Goal: Obtain resource: Obtain resource

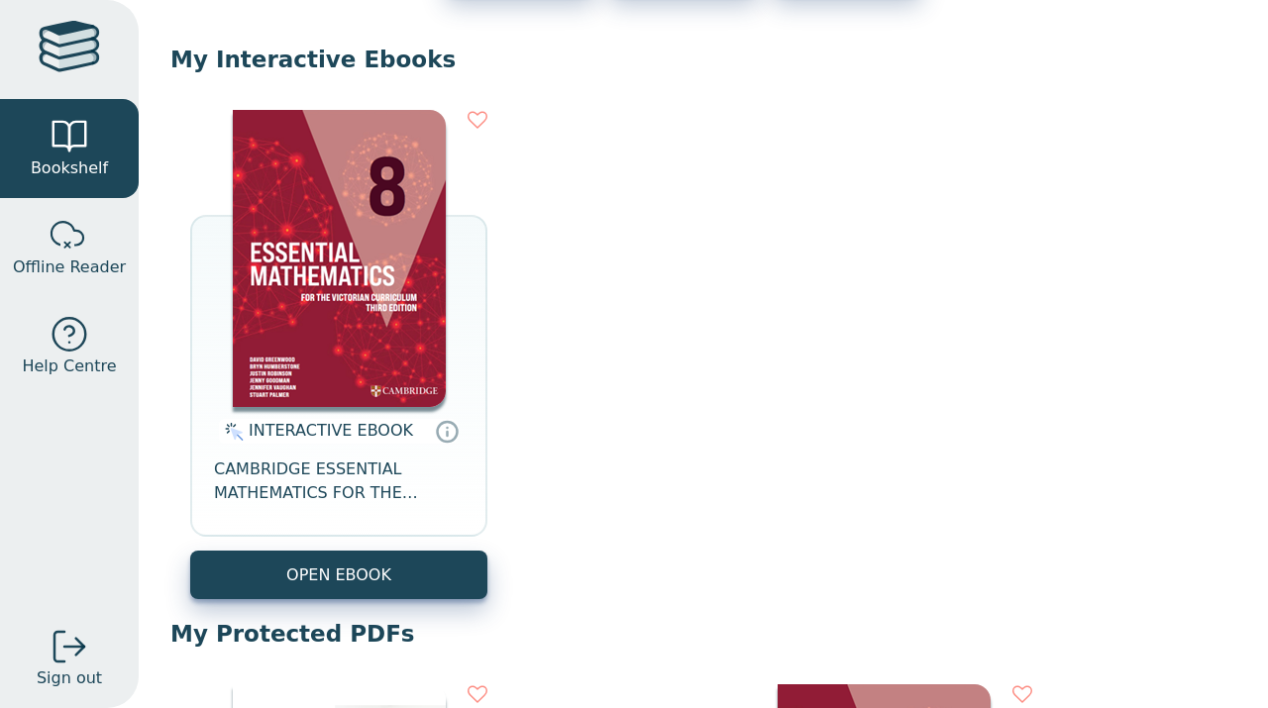
scroll to position [177, 0]
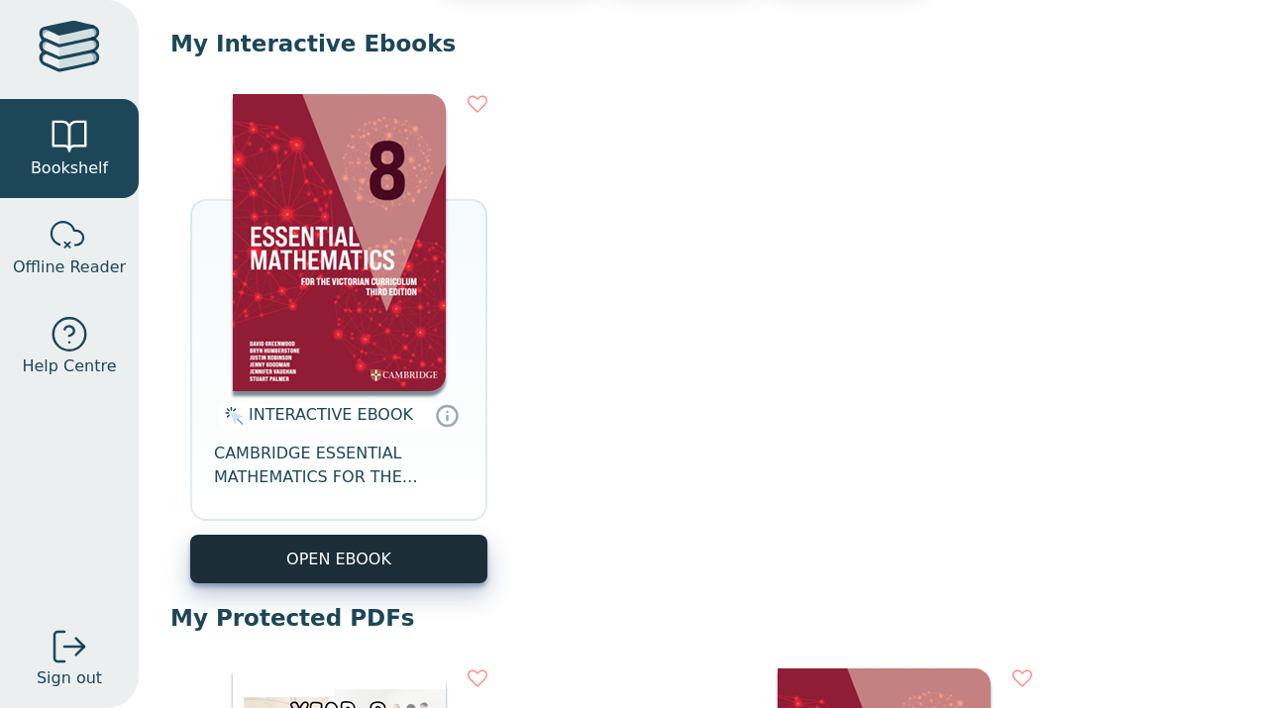
click at [331, 555] on button "OPEN EBOOK" at bounding box center [338, 559] width 297 height 49
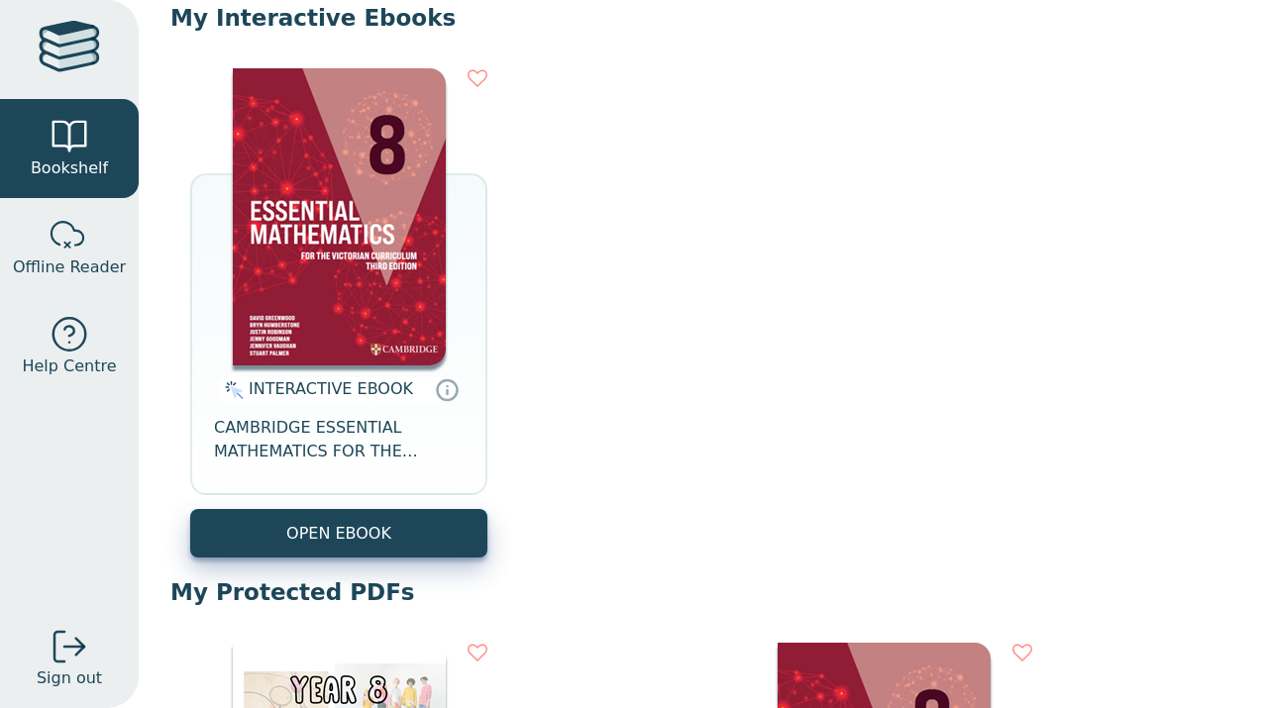
scroll to position [297, 0]
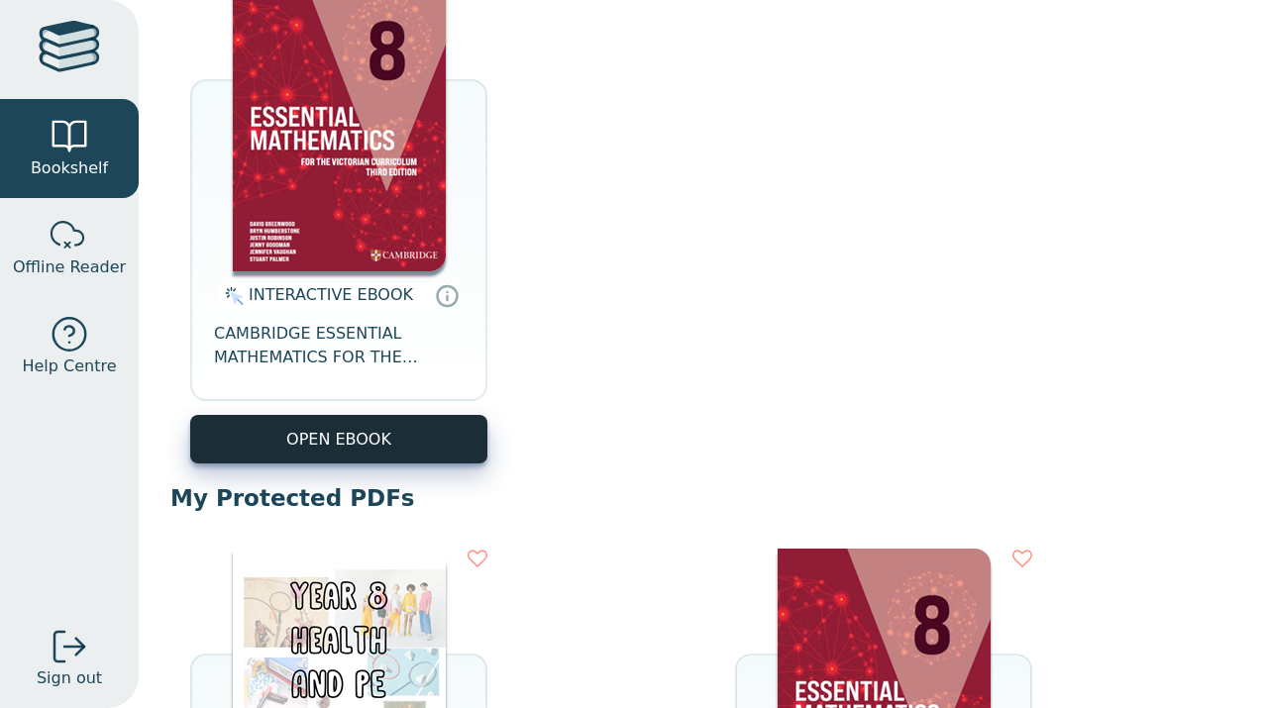
click at [321, 416] on button "OPEN EBOOK" at bounding box center [338, 439] width 297 height 49
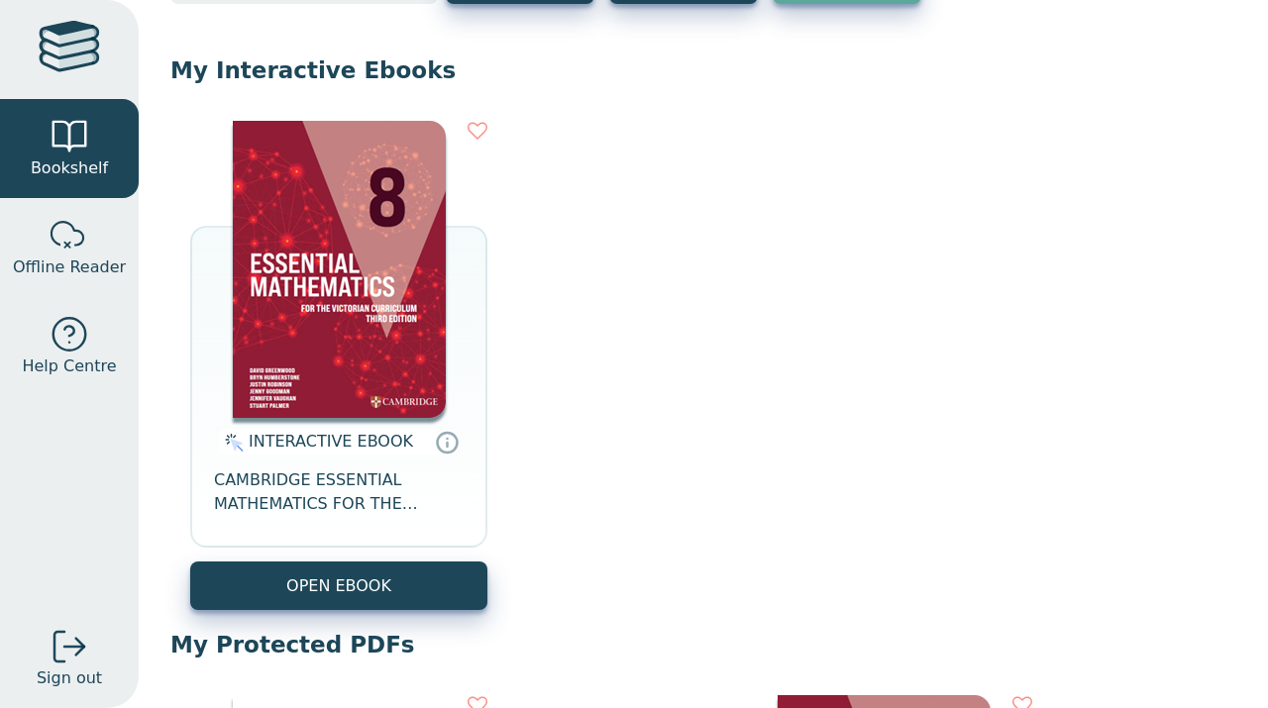
scroll to position [179, 0]
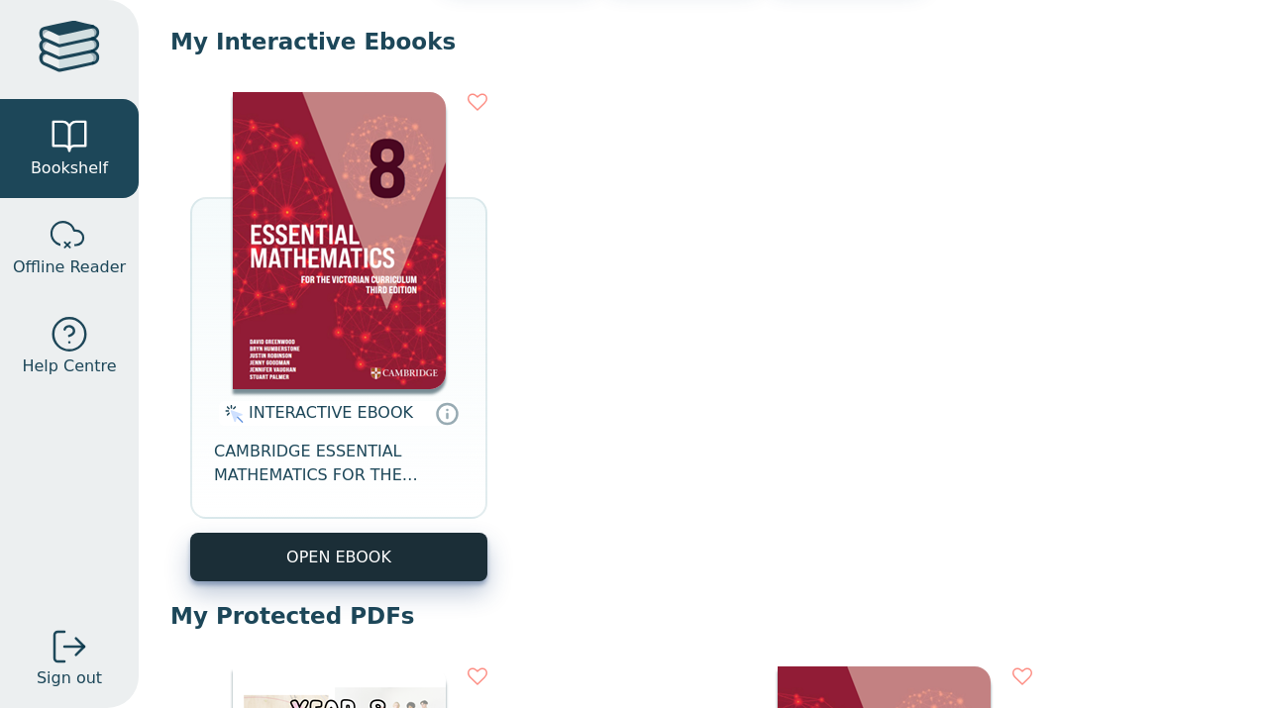
click at [328, 554] on button "OPEN EBOOK" at bounding box center [338, 557] width 297 height 49
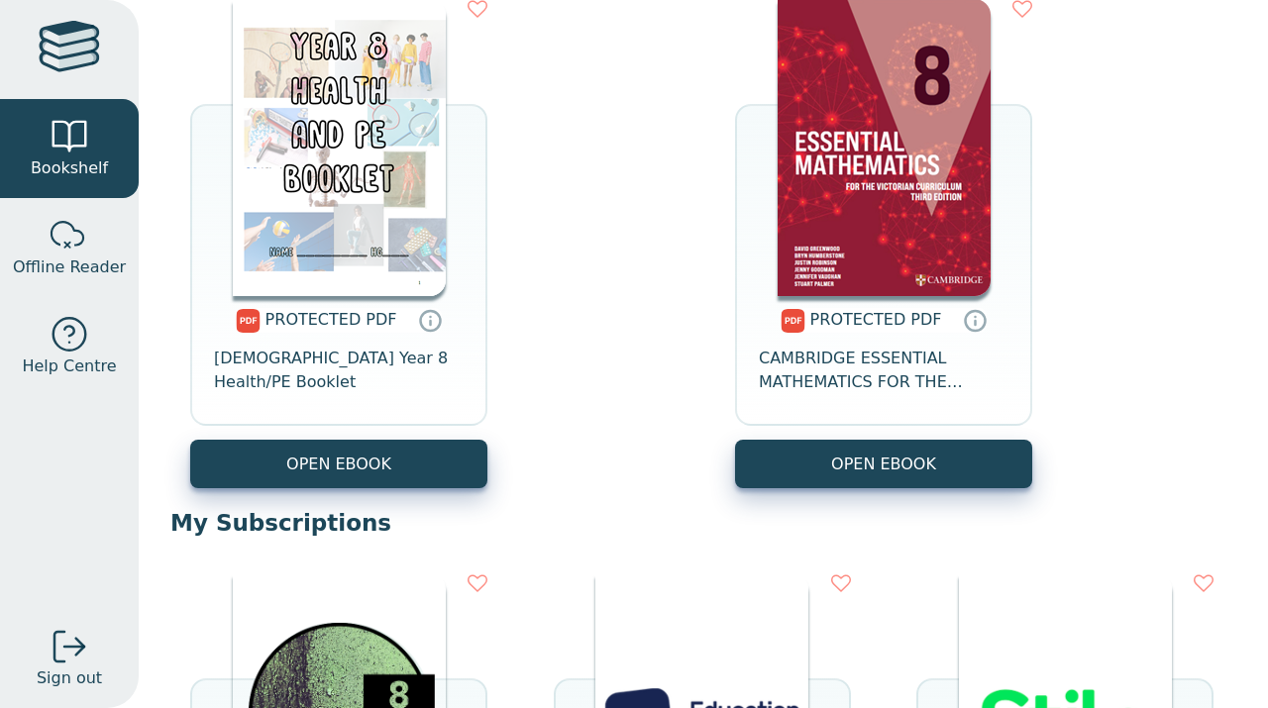
scroll to position [843, 0]
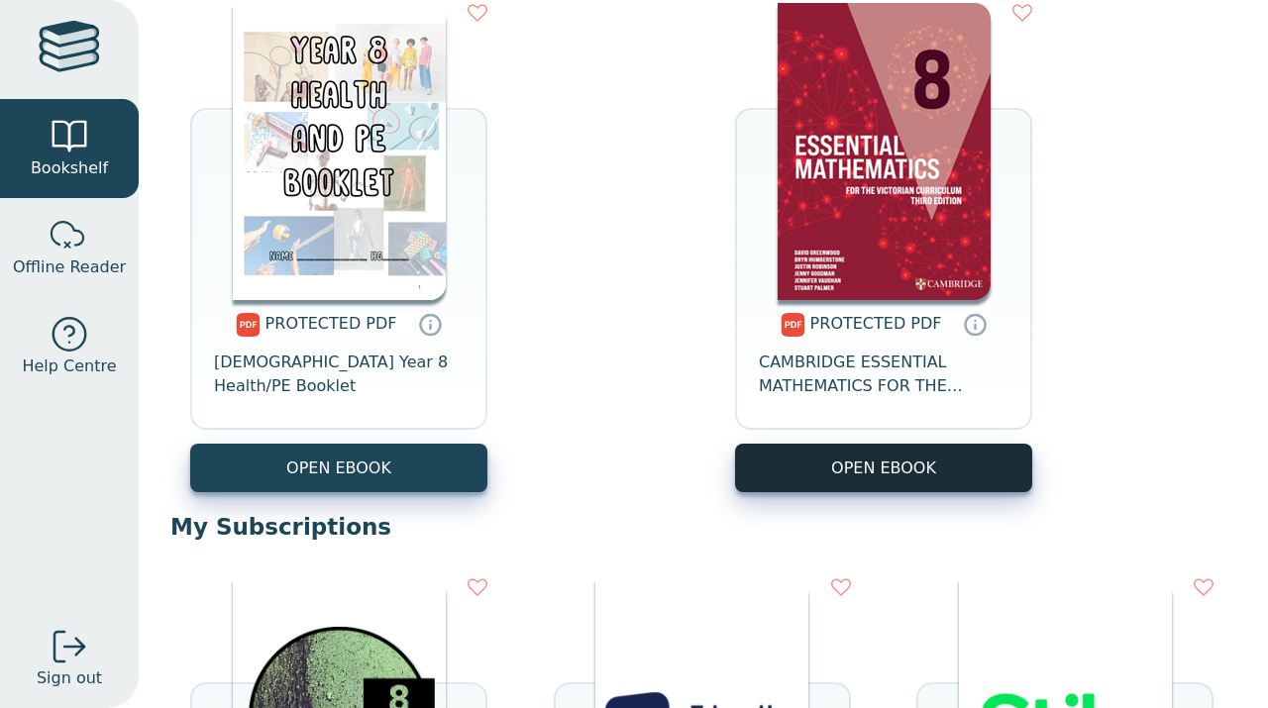
click at [885, 470] on link "OPEN EBOOK" at bounding box center [883, 468] width 297 height 49
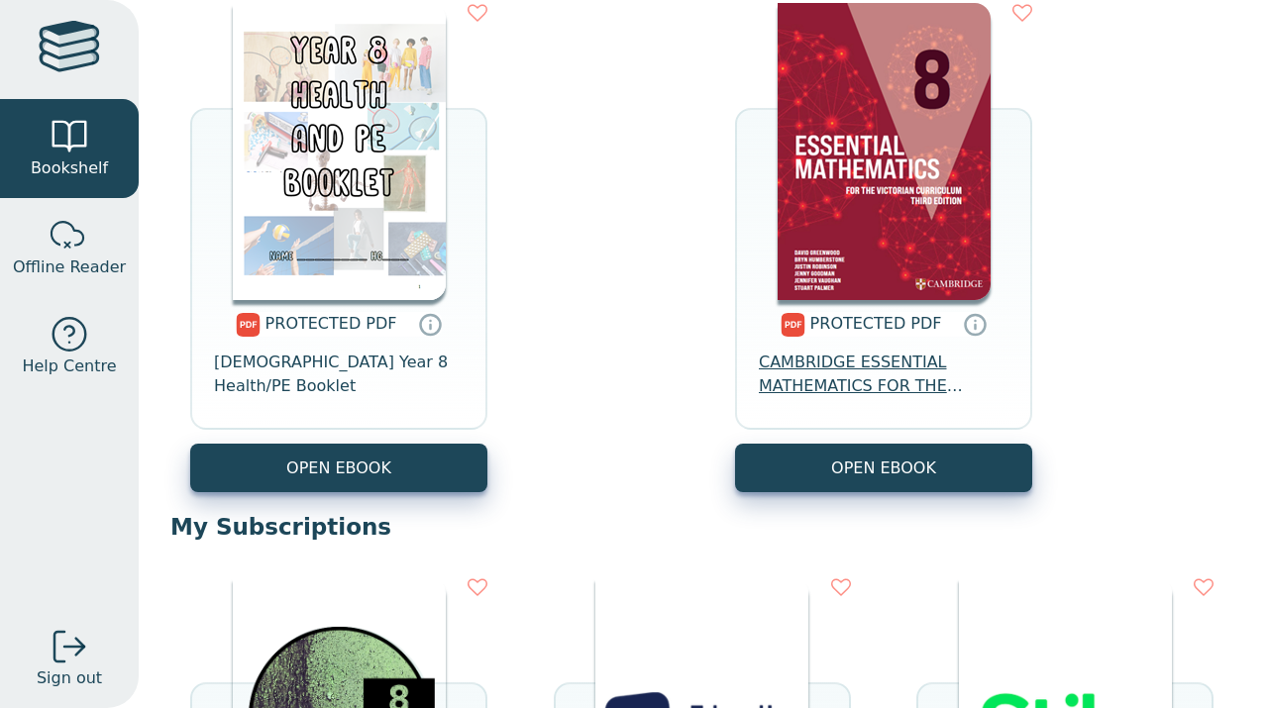
scroll to position [320, 0]
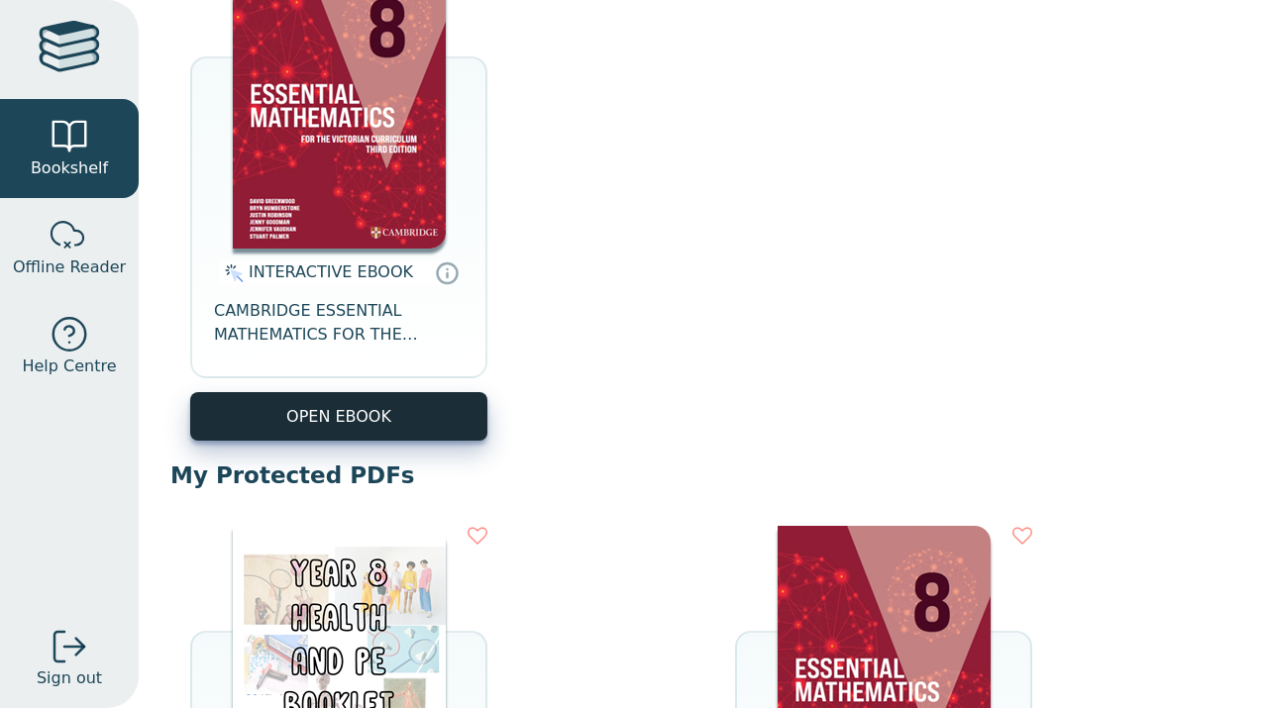
click at [366, 402] on button "OPEN EBOOK" at bounding box center [338, 416] width 297 height 49
